Goal: Information Seeking & Learning: Learn about a topic

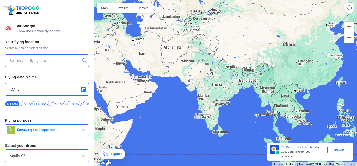
click at [173, 96] on div at bounding box center [225, 83] width 263 height 166
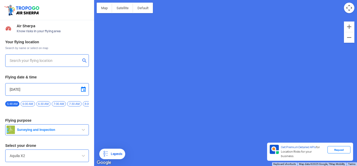
click at [173, 96] on div at bounding box center [225, 83] width 263 height 166
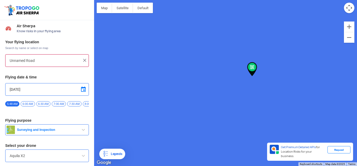
click at [256, 83] on div at bounding box center [225, 83] width 263 height 166
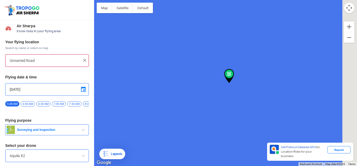
click at [256, 83] on div at bounding box center [225, 83] width 263 height 166
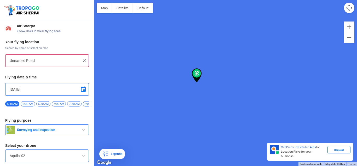
click at [256, 84] on div at bounding box center [225, 83] width 263 height 166
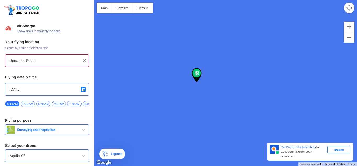
click at [256, 84] on div at bounding box center [225, 83] width 263 height 166
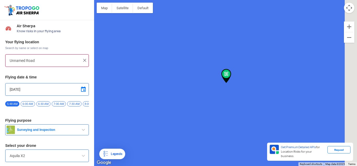
click at [256, 84] on div at bounding box center [225, 83] width 263 height 166
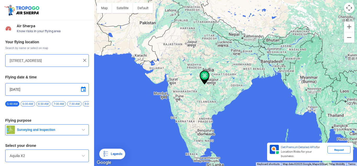
click at [135, 54] on div at bounding box center [225, 83] width 263 height 166
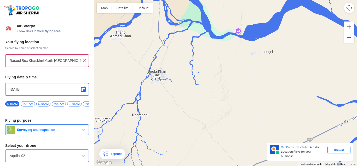
click at [135, 54] on div at bounding box center [225, 83] width 263 height 166
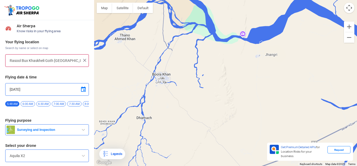
click at [135, 54] on div at bounding box center [225, 83] width 263 height 166
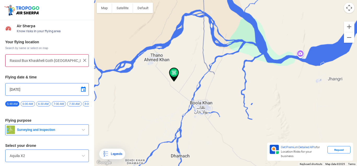
type input "[PERSON_NAME], [GEOGRAPHIC_DATA]"
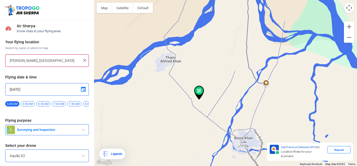
click at [135, 54] on div at bounding box center [225, 83] width 263 height 166
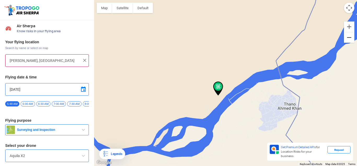
click at [352, 41] on button "Zoom out" at bounding box center [349, 37] width 10 height 10
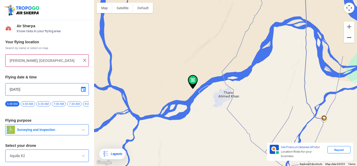
click at [352, 41] on button "Zoom out" at bounding box center [349, 37] width 10 height 10
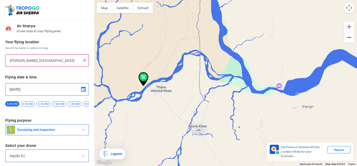
click at [352, 41] on button "Zoom out" at bounding box center [349, 37] width 10 height 10
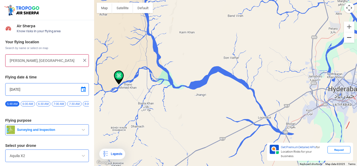
click at [352, 41] on button "Zoom out" at bounding box center [349, 37] width 10 height 10
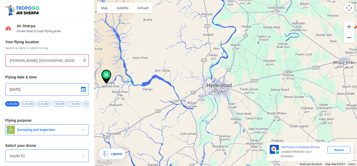
click at [352, 41] on button "Zoom out" at bounding box center [349, 37] width 10 height 10
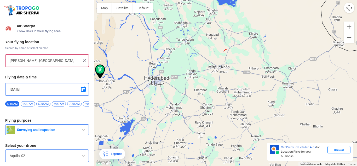
drag, startPoint x: 195, startPoint y: 129, endPoint x: 251, endPoint y: 124, distance: 55.7
click at [251, 124] on div at bounding box center [225, 83] width 263 height 166
click at [350, 40] on button "Zoom out" at bounding box center [349, 37] width 10 height 10
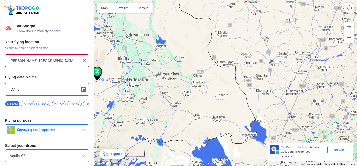
click at [85, 61] on img at bounding box center [84, 60] width 5 height 5
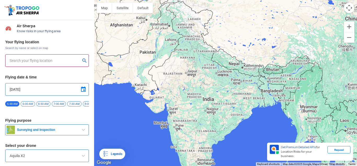
click at [185, 30] on div at bounding box center [225, 83] width 263 height 166
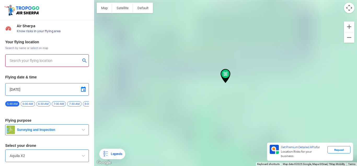
click at [185, 30] on div at bounding box center [225, 83] width 263 height 166
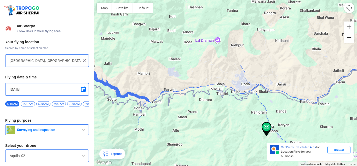
click at [349, 42] on button "Zoom out" at bounding box center [349, 37] width 10 height 10
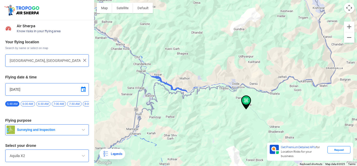
click at [349, 43] on div at bounding box center [225, 83] width 263 height 166
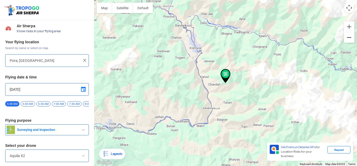
click at [351, 40] on button "Zoom out" at bounding box center [349, 37] width 10 height 10
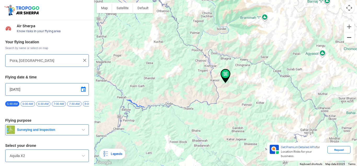
click at [351, 40] on button "Zoom out" at bounding box center [349, 37] width 10 height 10
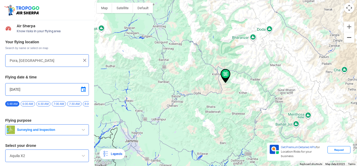
click at [351, 40] on button "Zoom out" at bounding box center [349, 37] width 10 height 10
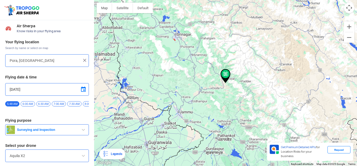
click at [163, 136] on div at bounding box center [225, 83] width 263 height 166
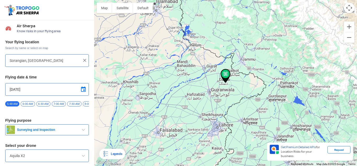
click at [288, 71] on div at bounding box center [225, 83] width 263 height 166
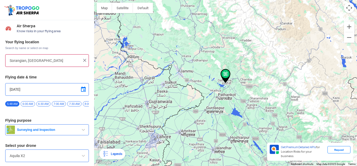
type input "Unnamed Road"
click at [348, 39] on button "Zoom out" at bounding box center [349, 37] width 10 height 10
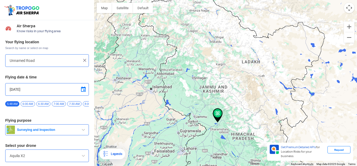
drag, startPoint x: 301, startPoint y: 55, endPoint x: 292, endPoint y: 95, distance: 40.8
click at [292, 95] on div at bounding box center [225, 83] width 263 height 166
click at [349, 26] on button "Zoom in" at bounding box center [349, 26] width 10 height 10
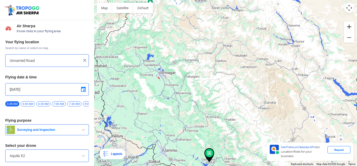
click at [350, 28] on button "Zoom in" at bounding box center [349, 26] width 10 height 10
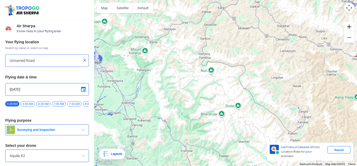
click at [350, 28] on button "Zoom in" at bounding box center [349, 26] width 10 height 10
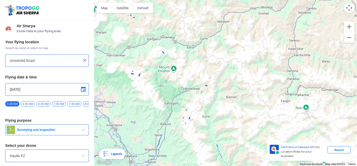
drag, startPoint x: 140, startPoint y: 99, endPoint x: 251, endPoint y: 145, distance: 120.3
click at [251, 145] on div at bounding box center [225, 83] width 263 height 166
click at [350, 26] on button "Zoom in" at bounding box center [349, 26] width 10 height 10
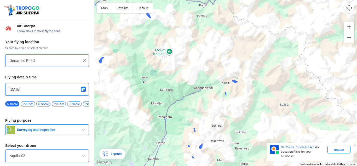
drag, startPoint x: 214, startPoint y: 87, endPoint x: 261, endPoint y: 81, distance: 47.2
click at [261, 81] on div at bounding box center [225, 83] width 263 height 166
click at [125, 9] on button "Satellite" at bounding box center [122, 8] width 21 height 10
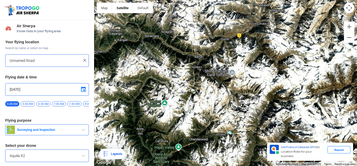
drag, startPoint x: 264, startPoint y: 67, endPoint x: 259, endPoint y: 119, distance: 52.3
click at [259, 119] on div at bounding box center [225, 83] width 263 height 166
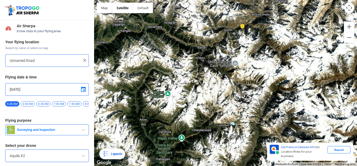
drag, startPoint x: 243, startPoint y: 112, endPoint x: 246, endPoint y: 102, distance: 10.4
click at [246, 102] on div at bounding box center [225, 83] width 263 height 166
click at [351, 42] on button "Zoom out" at bounding box center [349, 37] width 10 height 10
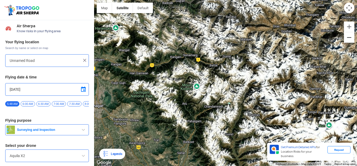
click at [350, 38] on button "Zoom out" at bounding box center [349, 37] width 10 height 10
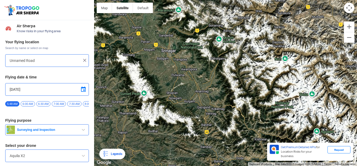
drag, startPoint x: 182, startPoint y: 71, endPoint x: 189, endPoint y: 27, distance: 44.5
click at [189, 27] on div at bounding box center [225, 83] width 263 height 166
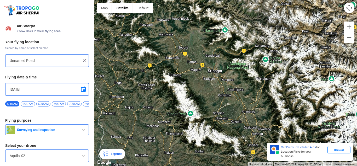
drag, startPoint x: 169, startPoint y: 69, endPoint x: 217, endPoint y: 90, distance: 52.5
click at [217, 90] on div at bounding box center [225, 83] width 263 height 166
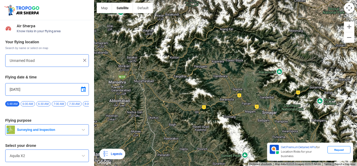
drag, startPoint x: 160, startPoint y: 41, endPoint x: 215, endPoint y: 84, distance: 69.5
click at [215, 84] on div at bounding box center [225, 83] width 263 height 166
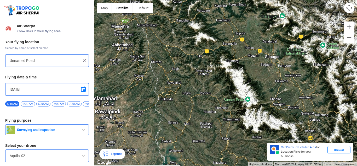
drag, startPoint x: 227, startPoint y: 114, endPoint x: 230, endPoint y: 57, distance: 56.3
click at [230, 57] on div at bounding box center [225, 83] width 263 height 166
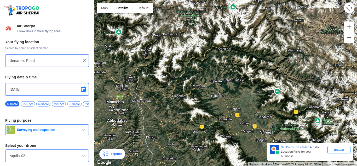
drag, startPoint x: 172, startPoint y: 103, endPoint x: 168, endPoint y: 178, distance: 75.4
click at [168, 161] on html "Location Risk Score Air Sherpa Know risks in your flying area Your flying locat…" at bounding box center [178, 83] width 357 height 166
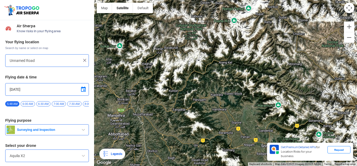
drag, startPoint x: 176, startPoint y: 100, endPoint x: 177, endPoint y: 114, distance: 14.2
click at [177, 114] on div at bounding box center [225, 83] width 263 height 166
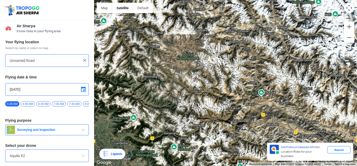
drag, startPoint x: 265, startPoint y: 91, endPoint x: 119, endPoint y: 103, distance: 146.0
click at [119, 103] on div at bounding box center [225, 83] width 263 height 166
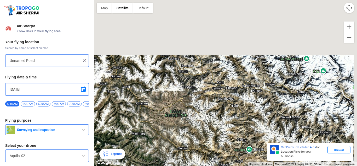
drag, startPoint x: 185, startPoint y: 94, endPoint x: 173, endPoint y: 151, distance: 58.4
click at [173, 151] on div at bounding box center [225, 83] width 263 height 166
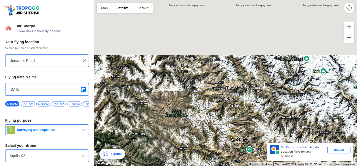
click at [205, 75] on div at bounding box center [225, 83] width 263 height 166
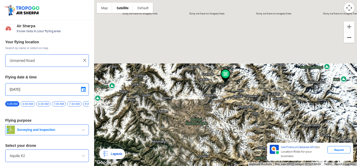
click at [351, 36] on button "Zoom out" at bounding box center [349, 37] width 10 height 10
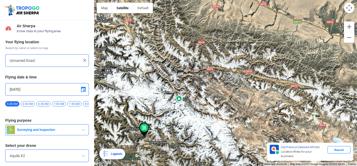
drag, startPoint x: 260, startPoint y: 74, endPoint x: 178, endPoint y: 162, distance: 120.0
click at [178, 161] on div at bounding box center [225, 83] width 263 height 166
click at [353, 36] on button "Zoom out" at bounding box center [349, 37] width 10 height 10
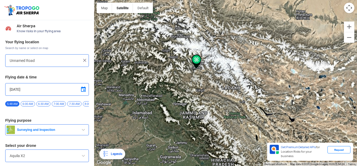
drag, startPoint x: 250, startPoint y: 64, endPoint x: 262, endPoint y: 114, distance: 50.8
click at [262, 114] on div at bounding box center [225, 83] width 263 height 166
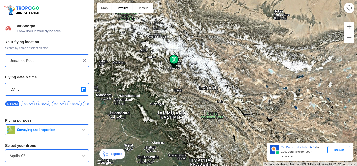
drag, startPoint x: 202, startPoint y: 111, endPoint x: 179, endPoint y: 131, distance: 30.4
click at [179, 131] on div at bounding box center [225, 83] width 263 height 166
click at [210, 122] on div at bounding box center [225, 83] width 263 height 166
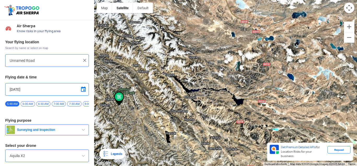
drag, startPoint x: 271, startPoint y: 70, endPoint x: 156, endPoint y: 115, distance: 123.8
click at [156, 115] on div at bounding box center [225, 83] width 263 height 166
click at [214, 117] on div at bounding box center [225, 83] width 263 height 166
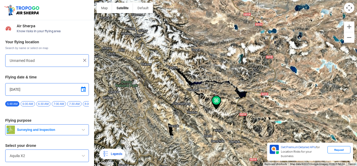
click at [214, 117] on div at bounding box center [225, 83] width 263 height 166
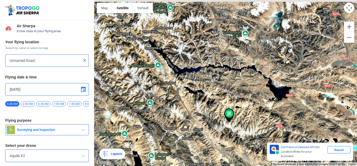
drag, startPoint x: 199, startPoint y: 95, endPoint x: 195, endPoint y: 158, distance: 62.7
click at [195, 158] on div at bounding box center [225, 83] width 263 height 166
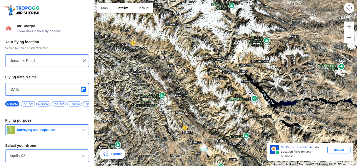
drag, startPoint x: 167, startPoint y: 80, endPoint x: 264, endPoint y: 107, distance: 100.2
click at [264, 108] on div at bounding box center [225, 83] width 263 height 166
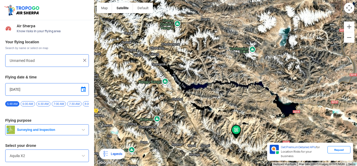
drag, startPoint x: 280, startPoint y: 93, endPoint x: 190, endPoint y: 77, distance: 91.7
click at [190, 77] on div at bounding box center [225, 83] width 263 height 166
click at [240, 71] on div at bounding box center [225, 83] width 263 height 166
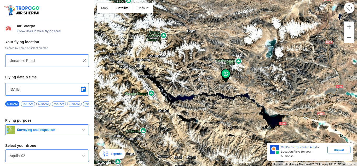
click at [240, 71] on div at bounding box center [225, 83] width 263 height 166
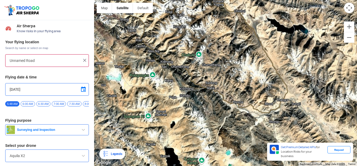
drag, startPoint x: 189, startPoint y: 117, endPoint x: 342, endPoint y: -23, distance: 207.2
click at [342, 0] on html "Location Risk Score Air Sherpa Know risks in your flying area Your flying locat…" at bounding box center [178, 83] width 357 height 166
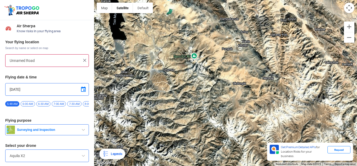
drag, startPoint x: 229, startPoint y: 133, endPoint x: 170, endPoint y: -23, distance: 166.3
click at [170, 0] on html "Location Risk Score Air Sherpa Know risks in your flying area Your flying locat…" at bounding box center [178, 83] width 357 height 166
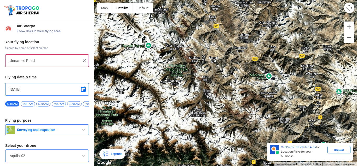
drag, startPoint x: 214, startPoint y: 130, endPoint x: 357, endPoint y: -21, distance: 208.2
click at [356, 0] on html "Location Risk Score Air Sherpa Know risks in your flying area Your flying locat…" at bounding box center [178, 83] width 357 height 166
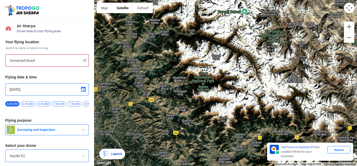
drag, startPoint x: 194, startPoint y: 133, endPoint x: 290, endPoint y: 98, distance: 102.5
click at [290, 98] on div at bounding box center [225, 83] width 263 height 166
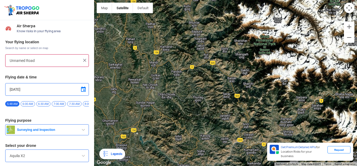
drag, startPoint x: 301, startPoint y: 92, endPoint x: 357, endPoint y: 57, distance: 65.4
click at [356, 57] on div at bounding box center [225, 83] width 263 height 166
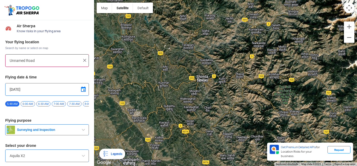
drag, startPoint x: 245, startPoint y: 103, endPoint x: 251, endPoint y: -19, distance: 122.3
click at [251, 0] on html "Location Risk Score Air Sherpa Know risks in your flying area Your flying locat…" at bounding box center [178, 83] width 357 height 166
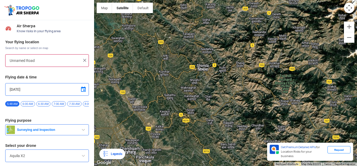
drag, startPoint x: 260, startPoint y: 80, endPoint x: 261, endPoint y: 68, distance: 12.3
click at [261, 68] on div at bounding box center [225, 83] width 263 height 166
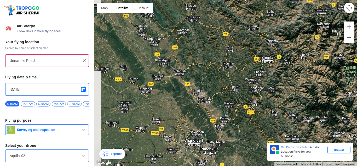
drag, startPoint x: 161, startPoint y: 112, endPoint x: 227, endPoint y: 104, distance: 66.2
click at [227, 104] on div at bounding box center [225, 83] width 263 height 166
